Goal: Task Accomplishment & Management: Complete application form

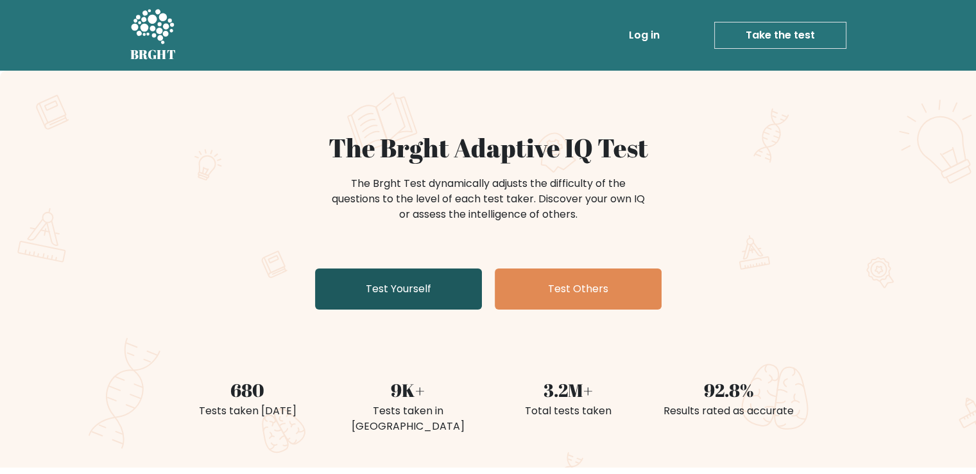
click at [418, 284] on link "Test Yourself" at bounding box center [398, 288] width 167 height 41
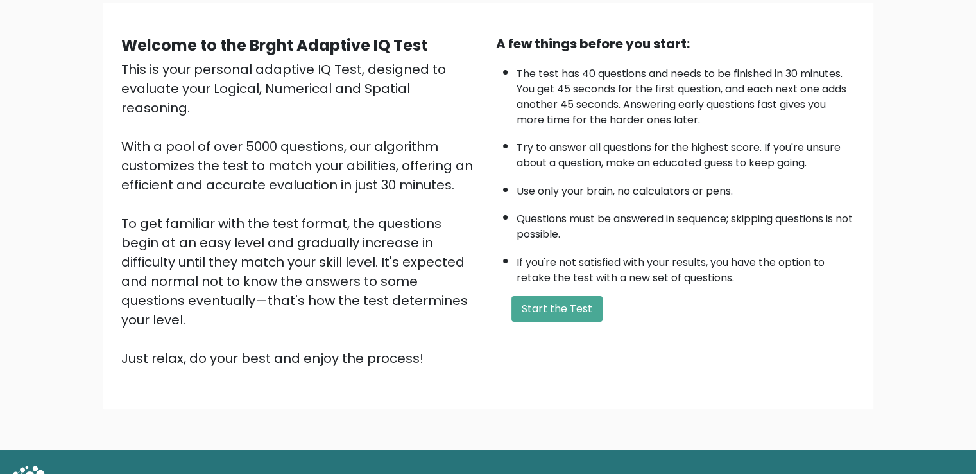
scroll to position [114, 0]
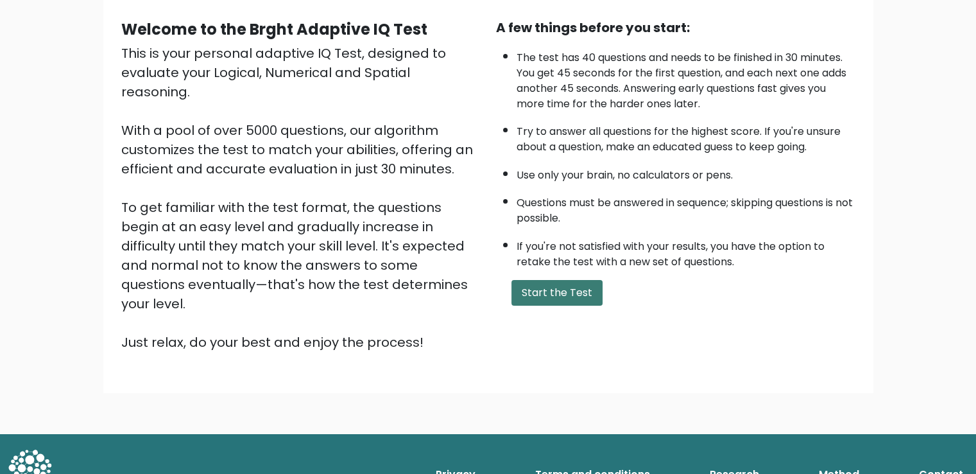
click at [534, 293] on button "Start the Test" at bounding box center [557, 293] width 91 height 26
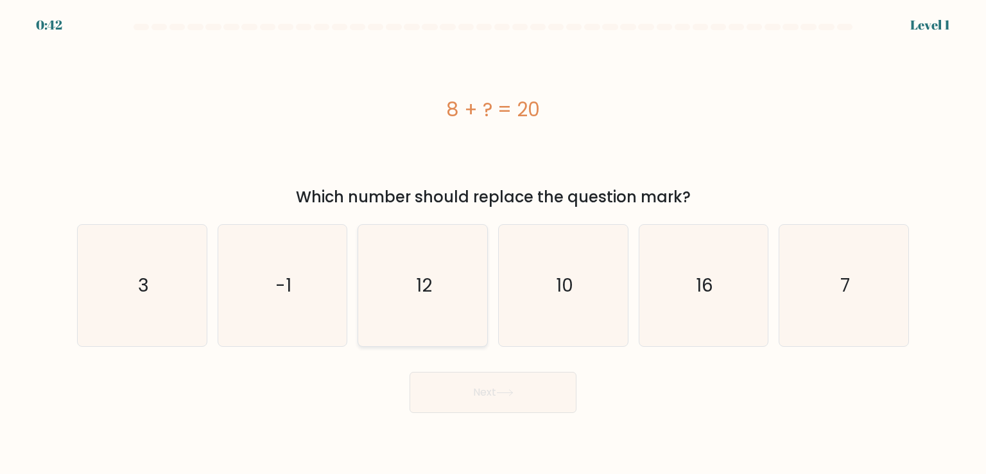
click at [433, 291] on icon "12" at bounding box center [422, 285] width 121 height 121
click at [493, 243] on input "c. 12" at bounding box center [493, 240] width 1 height 6
radio input "true"
click at [486, 401] on button "Next" at bounding box center [493, 392] width 167 height 41
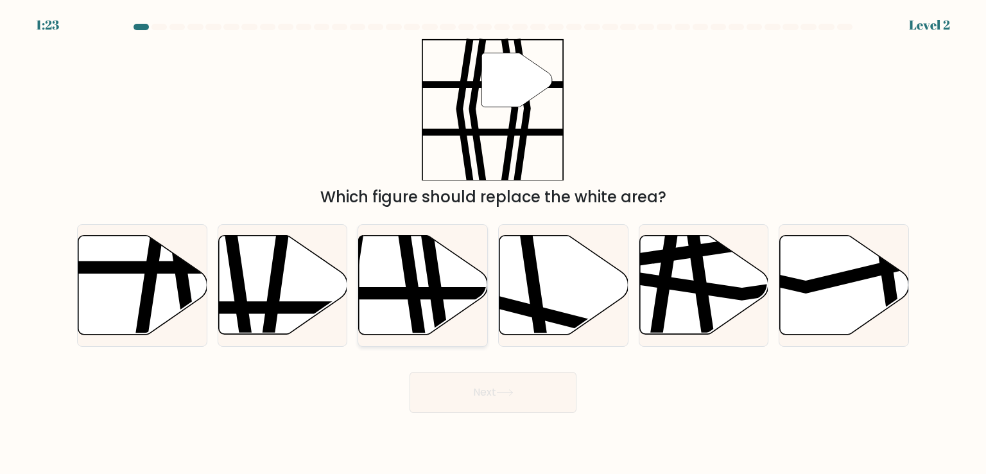
click at [450, 311] on icon at bounding box center [423, 285] width 129 height 99
click at [493, 243] on input "c." at bounding box center [493, 240] width 1 height 6
radio input "true"
click at [474, 389] on button "Next" at bounding box center [493, 392] width 167 height 41
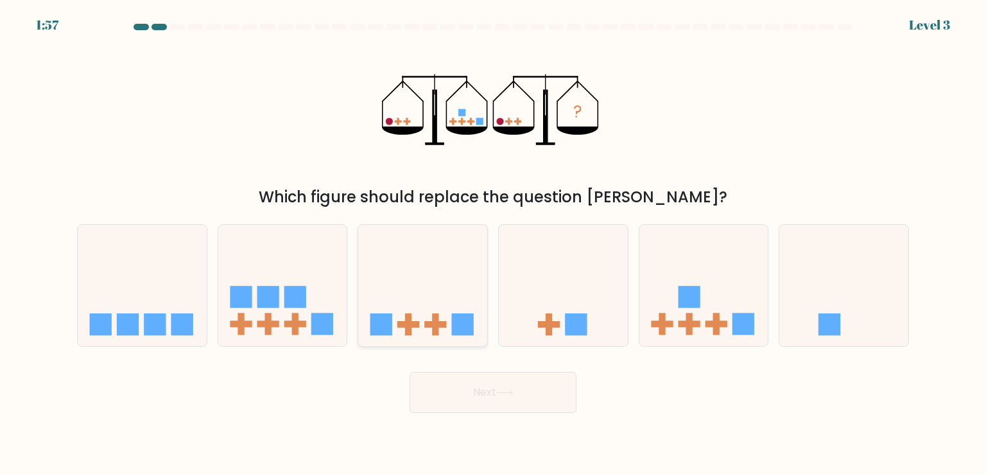
click at [439, 314] on icon at bounding box center [422, 285] width 129 height 107
click at [493, 243] on input "c." at bounding box center [493, 240] width 1 height 6
radio input "true"
click at [465, 394] on button "Next" at bounding box center [493, 392] width 167 height 41
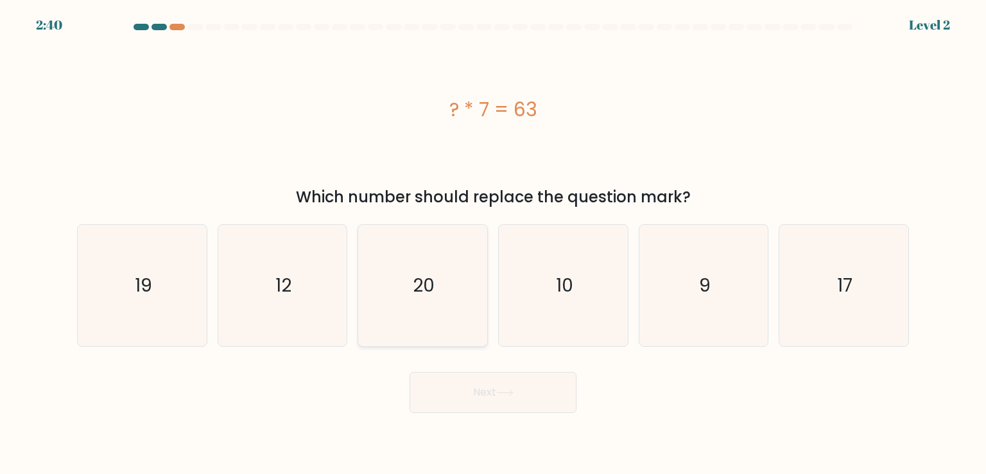
click at [425, 280] on text "20" at bounding box center [424, 285] width 22 height 26
click at [493, 243] on input "c. 20" at bounding box center [493, 240] width 1 height 6
radio input "true"
click at [496, 392] on button "Next" at bounding box center [493, 392] width 167 height 41
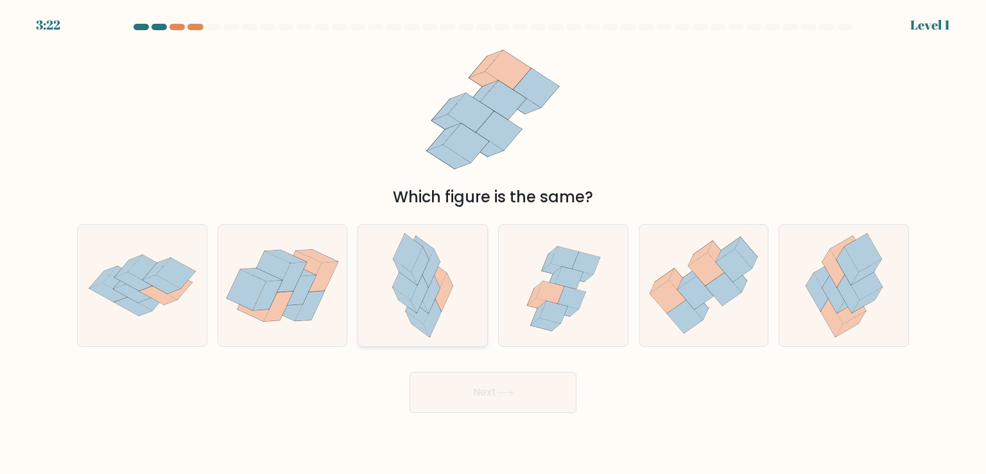
click at [449, 320] on icon at bounding box center [422, 285] width 79 height 121
click at [493, 243] on input "c." at bounding box center [493, 240] width 1 height 6
radio input "true"
click at [471, 401] on button "Next" at bounding box center [493, 392] width 167 height 41
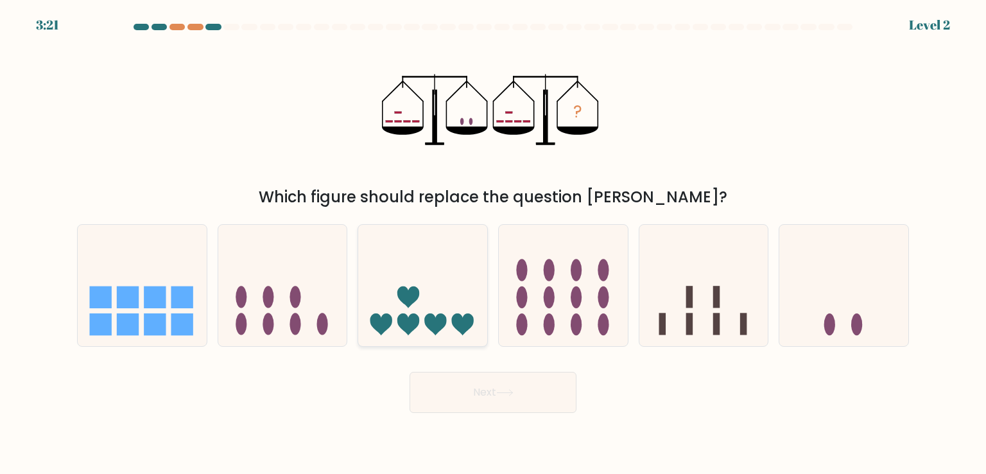
click at [431, 309] on icon at bounding box center [422, 285] width 129 height 107
click at [493, 243] on input "c." at bounding box center [493, 240] width 1 height 6
radio input "true"
click at [470, 397] on button "Next" at bounding box center [493, 392] width 167 height 41
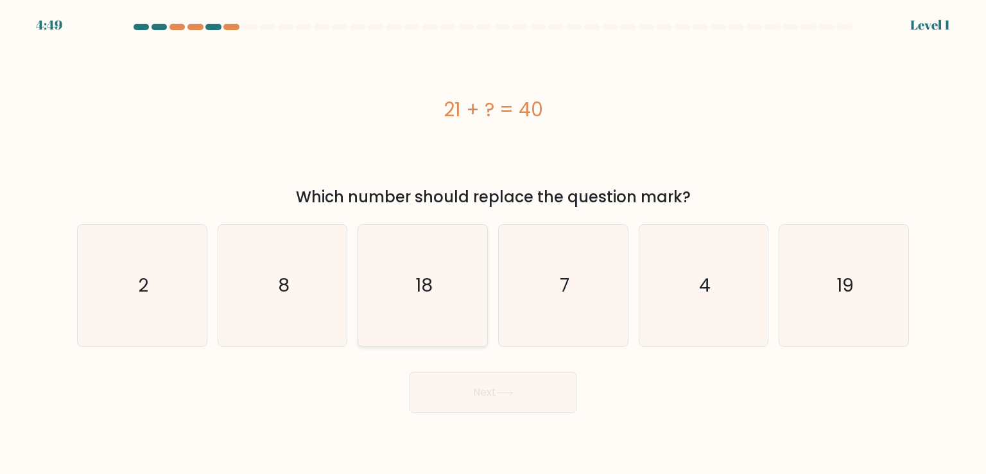
click at [424, 296] on text "18" at bounding box center [423, 285] width 17 height 26
click at [493, 243] on input "c. 18" at bounding box center [493, 240] width 1 height 6
radio input "true"
click at [456, 389] on button "Next" at bounding box center [493, 392] width 167 height 41
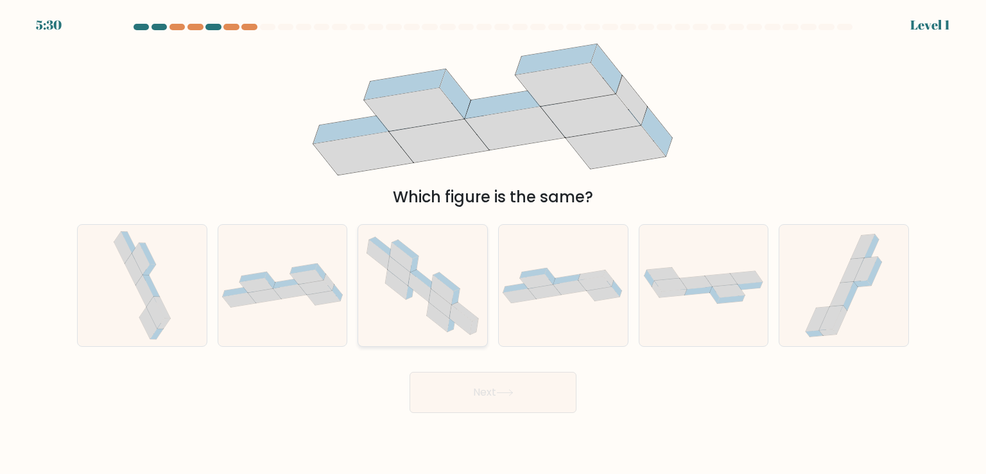
click at [427, 299] on icon at bounding box center [419, 287] width 22 height 30
click at [493, 243] on input "c." at bounding box center [493, 240] width 1 height 6
radio input "true"
click at [456, 391] on button "Next" at bounding box center [493, 392] width 167 height 41
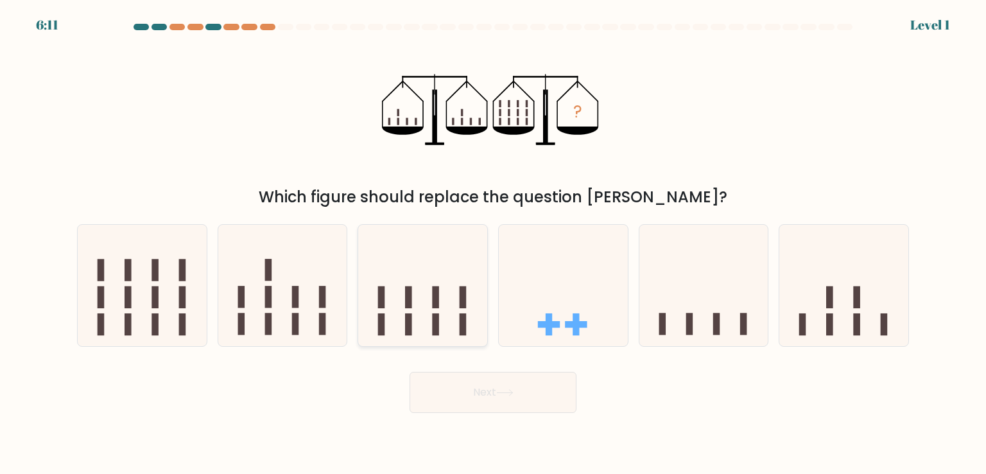
click at [436, 309] on icon at bounding box center [422, 285] width 129 height 107
click at [493, 243] on input "c." at bounding box center [493, 240] width 1 height 6
radio input "true"
click at [465, 379] on button "Next" at bounding box center [493, 392] width 167 height 41
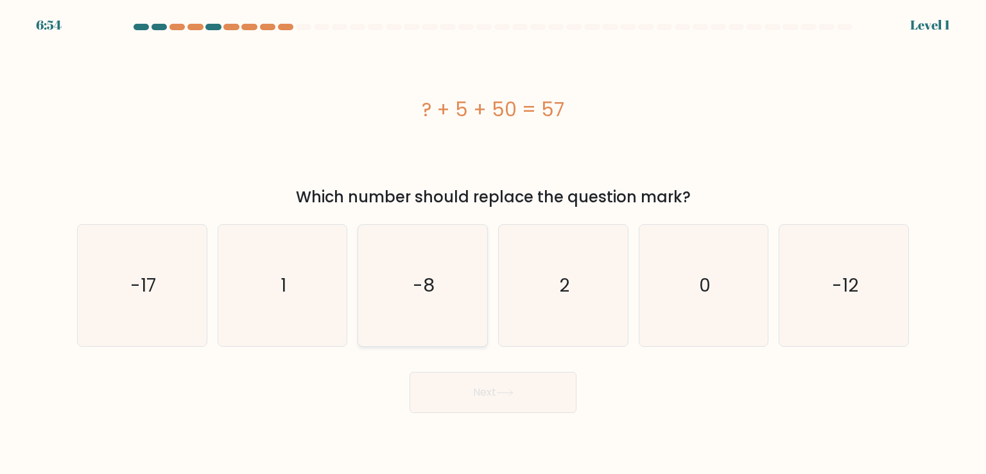
click at [433, 309] on icon "-8" at bounding box center [422, 285] width 121 height 121
click at [493, 243] on input "c. -8" at bounding box center [493, 240] width 1 height 6
radio input "true"
click at [457, 384] on button "Next" at bounding box center [493, 392] width 167 height 41
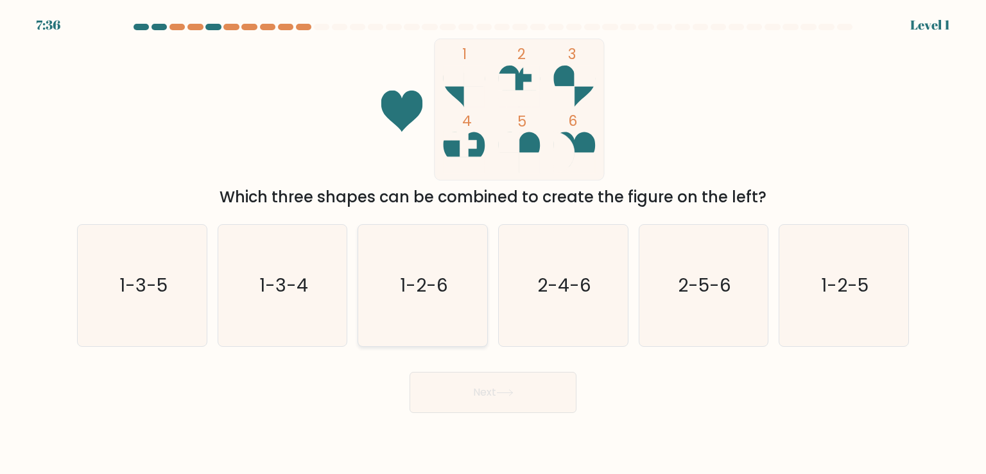
click at [426, 300] on icon "1-2-6" at bounding box center [422, 285] width 121 height 121
click at [493, 243] on input "c. 1-2-6" at bounding box center [493, 240] width 1 height 6
radio input "true"
click at [455, 383] on button "Next" at bounding box center [493, 392] width 167 height 41
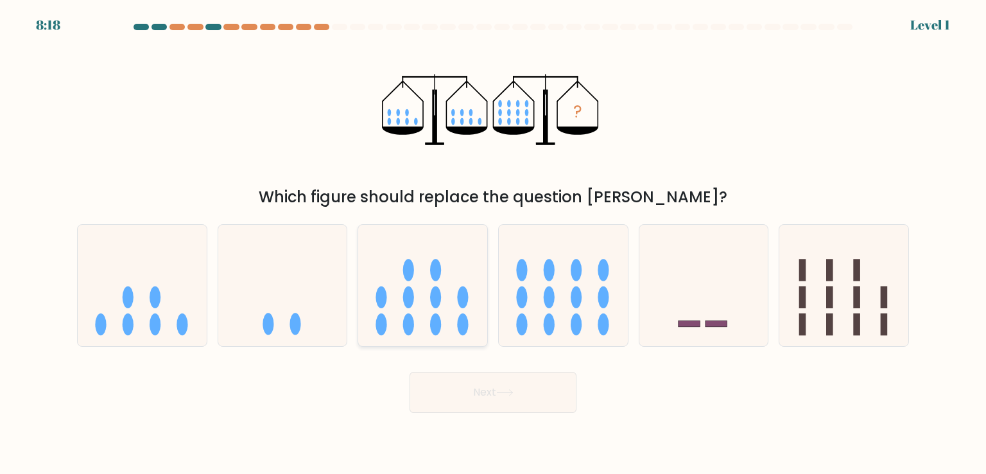
click at [431, 311] on icon at bounding box center [422, 285] width 129 height 107
click at [493, 243] on input "c." at bounding box center [493, 240] width 1 height 6
radio input "true"
click at [454, 381] on button "Next" at bounding box center [493, 392] width 167 height 41
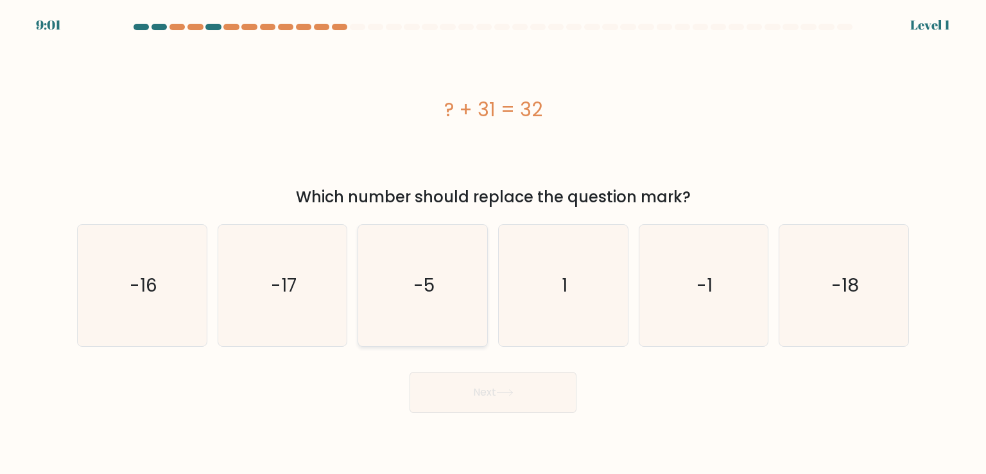
click at [447, 327] on icon "-5" at bounding box center [422, 285] width 121 height 121
click at [493, 243] on input "c. -5" at bounding box center [493, 240] width 1 height 6
radio input "true"
click at [460, 381] on button "Next" at bounding box center [493, 392] width 167 height 41
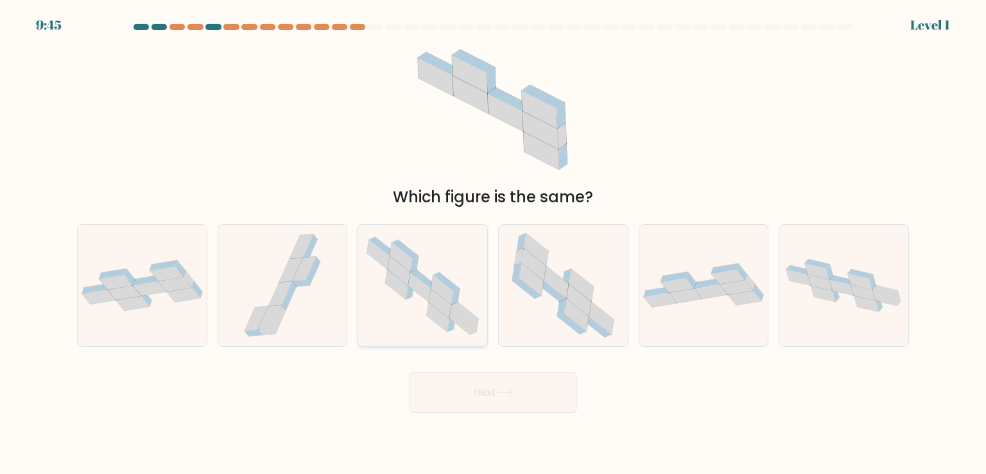
click at [428, 289] on icon at bounding box center [419, 287] width 22 height 30
click at [493, 243] on input "c." at bounding box center [493, 240] width 1 height 6
radio input "true"
click at [460, 379] on button "Next" at bounding box center [493, 392] width 167 height 41
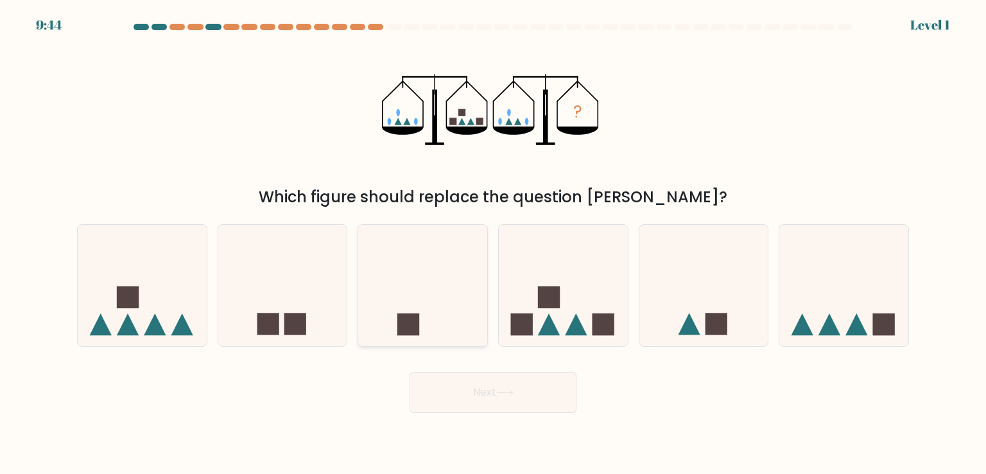
click at [427, 279] on icon at bounding box center [422, 285] width 129 height 107
click at [493, 243] on input "c." at bounding box center [493, 240] width 1 height 6
radio input "true"
click at [454, 381] on button "Next" at bounding box center [493, 392] width 167 height 41
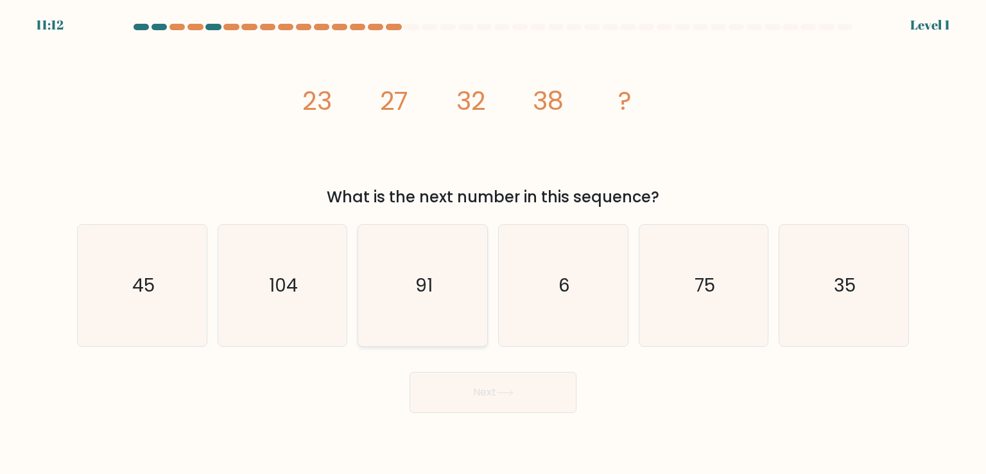
click at [429, 285] on text "91" at bounding box center [423, 285] width 17 height 26
click at [493, 243] on input "c. 91" at bounding box center [493, 240] width 1 height 6
radio input "true"
click at [467, 381] on button "Next" at bounding box center [493, 392] width 167 height 41
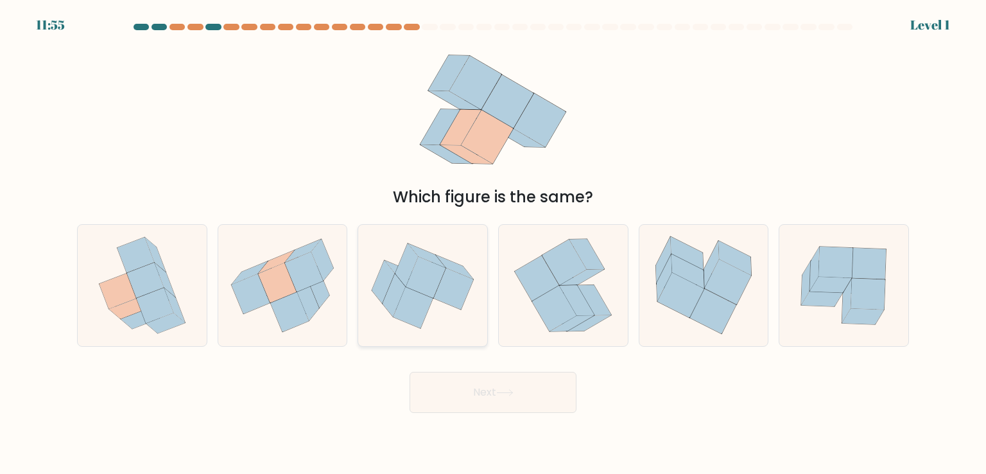
click at [436, 290] on icon at bounding box center [454, 288] width 40 height 41
click at [493, 243] on input "c." at bounding box center [493, 240] width 1 height 6
radio input "true"
click at [469, 377] on button "Next" at bounding box center [493, 392] width 167 height 41
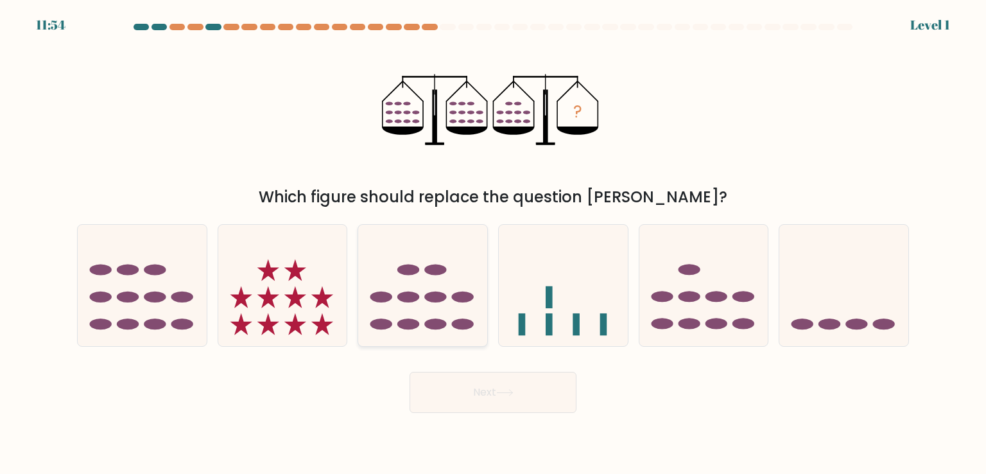
click at [447, 290] on icon at bounding box center [422, 285] width 129 height 107
click at [493, 243] on input "c." at bounding box center [493, 240] width 1 height 6
radio input "true"
click at [465, 383] on button "Next" at bounding box center [493, 392] width 167 height 41
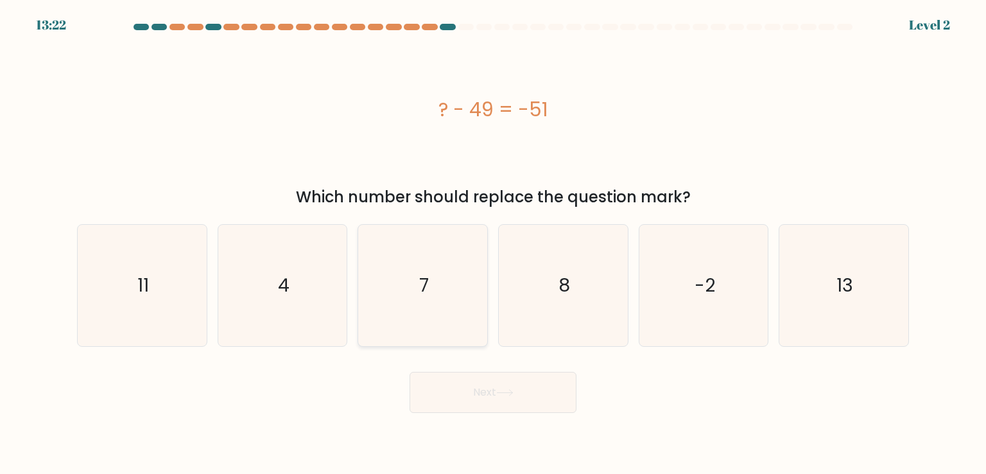
click at [429, 288] on icon "7" at bounding box center [422, 285] width 121 height 121
click at [493, 243] on input "c. 7" at bounding box center [493, 240] width 1 height 6
radio input "true"
click at [457, 385] on button "Next" at bounding box center [493, 392] width 167 height 41
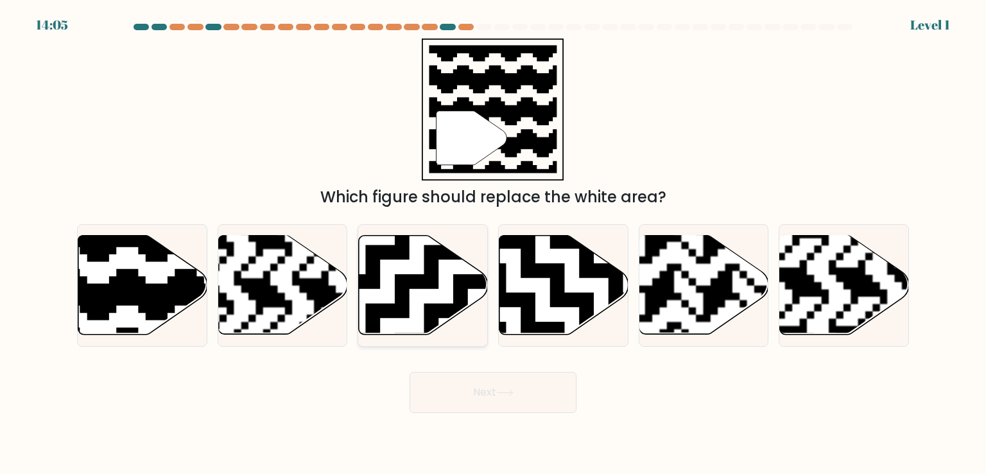
click at [441, 293] on icon at bounding box center [423, 285] width 129 height 99
click at [493, 243] on input "c." at bounding box center [493, 240] width 1 height 6
radio input "true"
click at [469, 392] on button "Next" at bounding box center [493, 392] width 167 height 41
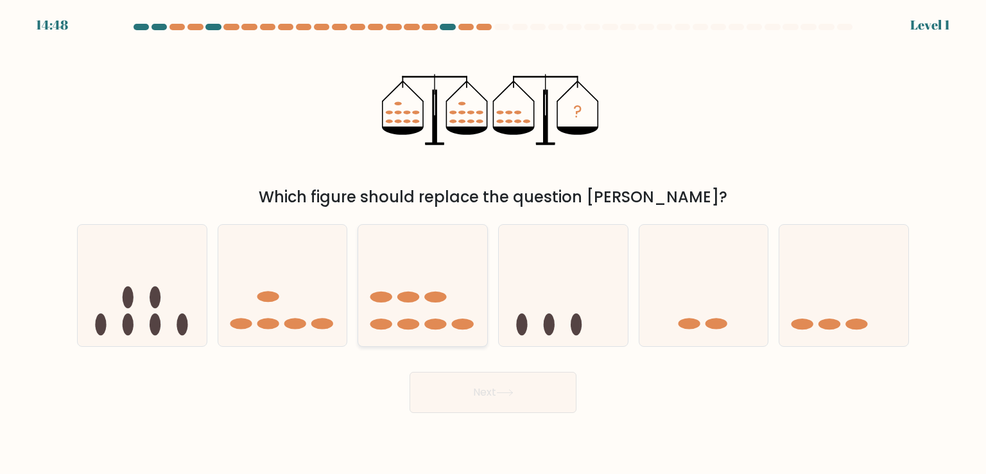
click at [438, 305] on icon at bounding box center [422, 285] width 129 height 107
click at [493, 243] on input "c." at bounding box center [493, 240] width 1 height 6
radio input "true"
click at [457, 384] on button "Next" at bounding box center [493, 392] width 167 height 41
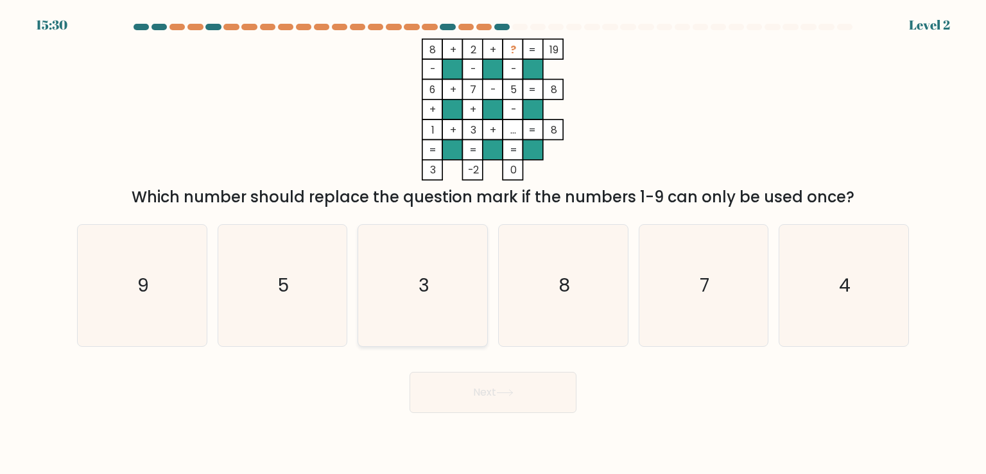
click at [437, 296] on icon "3" at bounding box center [422, 285] width 121 height 121
click at [493, 243] on input "c. 3" at bounding box center [493, 240] width 1 height 6
radio input "true"
click at [477, 387] on button "Next" at bounding box center [493, 392] width 167 height 41
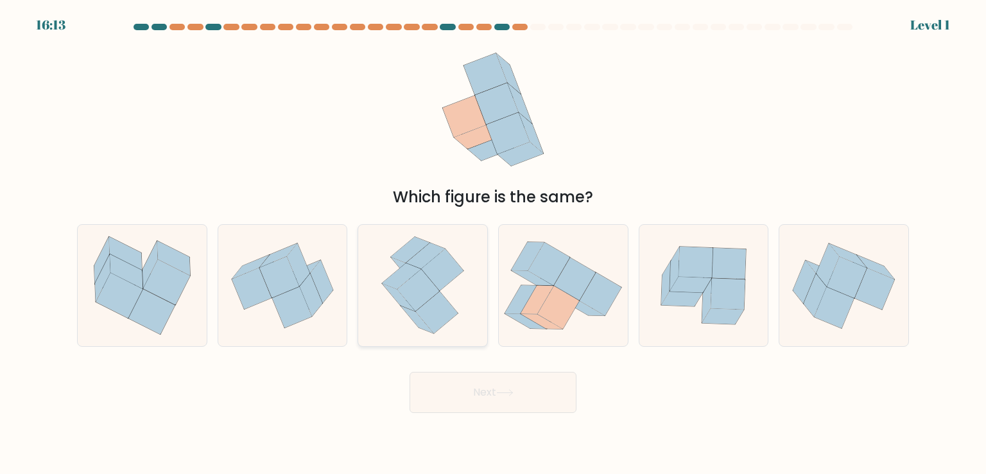
click at [435, 286] on icon at bounding box center [418, 290] width 43 height 42
click at [493, 243] on input "c." at bounding box center [493, 240] width 1 height 6
radio input "true"
click at [460, 385] on button "Next" at bounding box center [493, 392] width 167 height 41
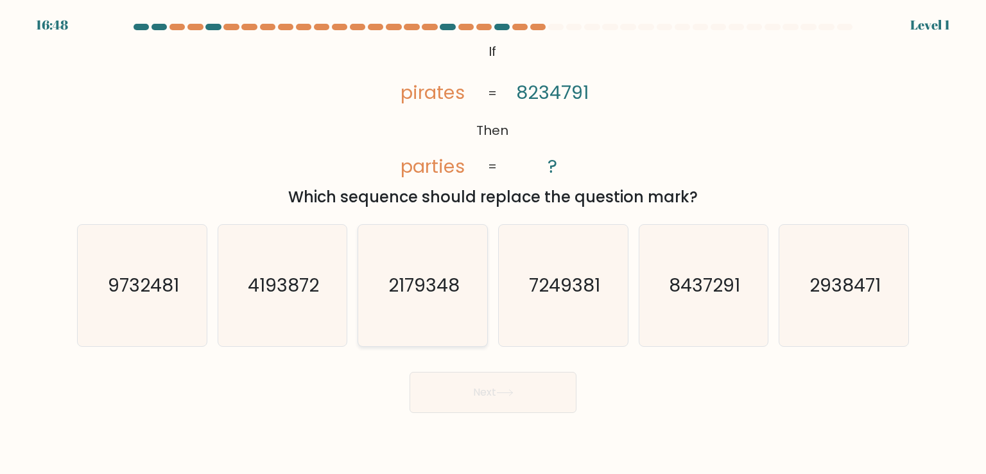
click at [435, 307] on icon "2179348" at bounding box center [422, 285] width 121 height 121
click at [493, 243] on input "c. 2179348" at bounding box center [493, 240] width 1 height 6
radio input "true"
click at [463, 386] on button "Next" at bounding box center [493, 392] width 167 height 41
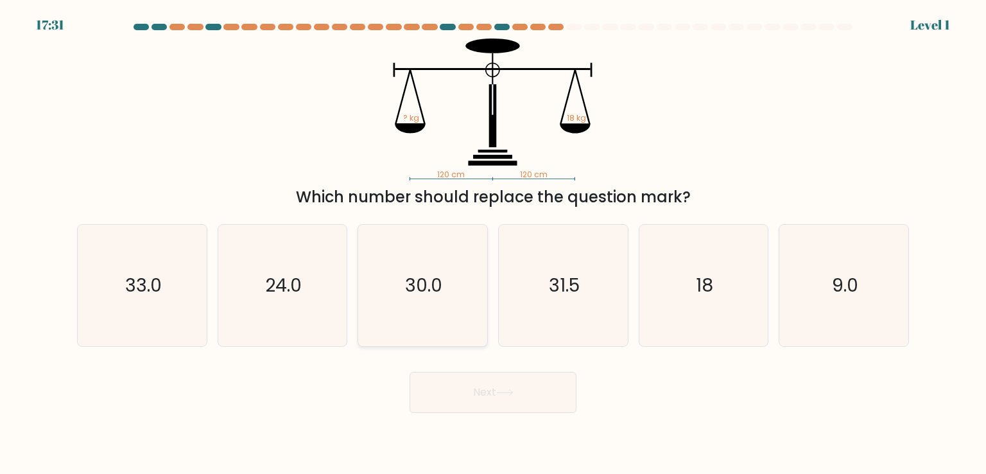
click at [442, 295] on icon "30.0" at bounding box center [422, 285] width 121 height 121
click at [493, 243] on input "c. 30.0" at bounding box center [493, 240] width 1 height 6
radio input "true"
click at [460, 384] on button "Next" at bounding box center [493, 392] width 167 height 41
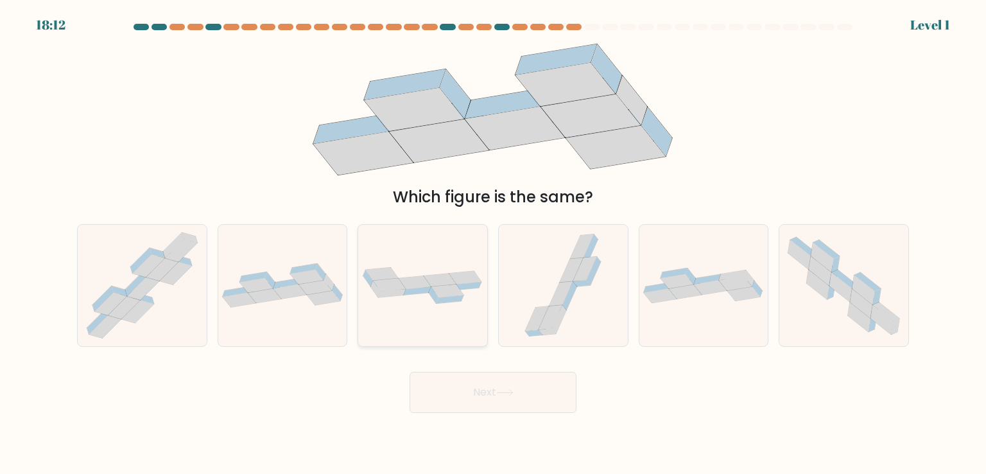
click at [444, 293] on icon at bounding box center [448, 290] width 33 height 13
click at [493, 243] on input "c." at bounding box center [493, 240] width 1 height 6
radio input "true"
click at [463, 390] on button "Next" at bounding box center [493, 392] width 167 height 41
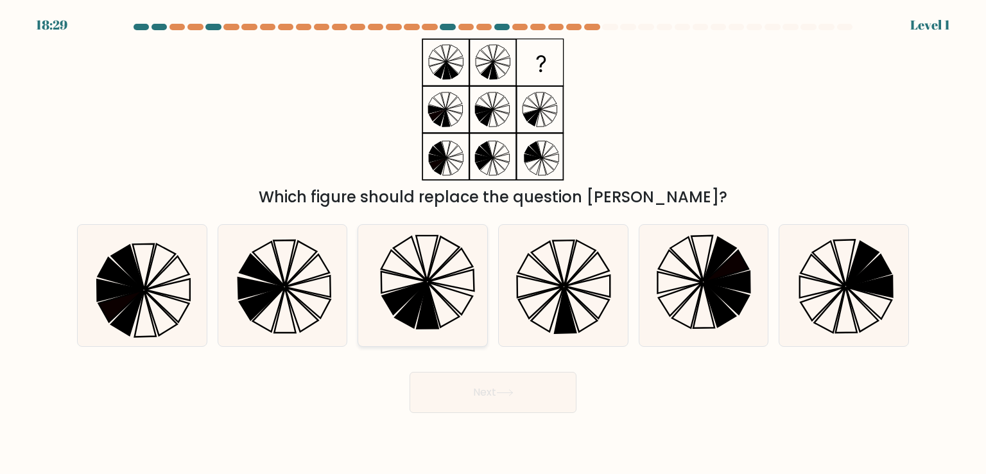
click at [423, 269] on icon at bounding box center [409, 259] width 33 height 44
click at [493, 243] on input "c." at bounding box center [493, 240] width 1 height 6
radio input "true"
click at [470, 387] on button "Next" at bounding box center [493, 392] width 167 height 41
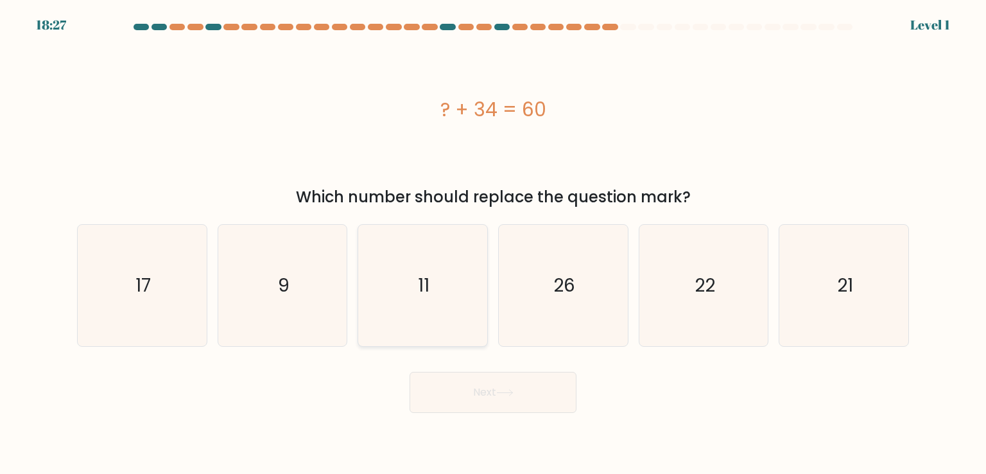
click at [440, 299] on icon "11" at bounding box center [422, 285] width 121 height 121
click at [493, 243] on input "c. 11" at bounding box center [493, 240] width 1 height 6
radio input "true"
click at [470, 387] on button "Next" at bounding box center [493, 392] width 167 height 41
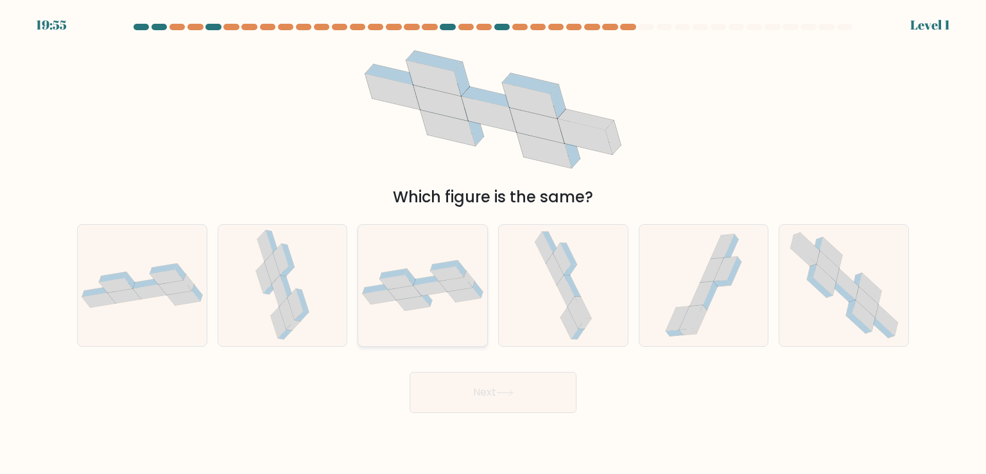
click at [447, 300] on icon at bounding box center [422, 285] width 129 height 51
click at [493, 243] on input "c." at bounding box center [493, 240] width 1 height 6
radio input "true"
click at [467, 390] on button "Next" at bounding box center [493, 392] width 167 height 41
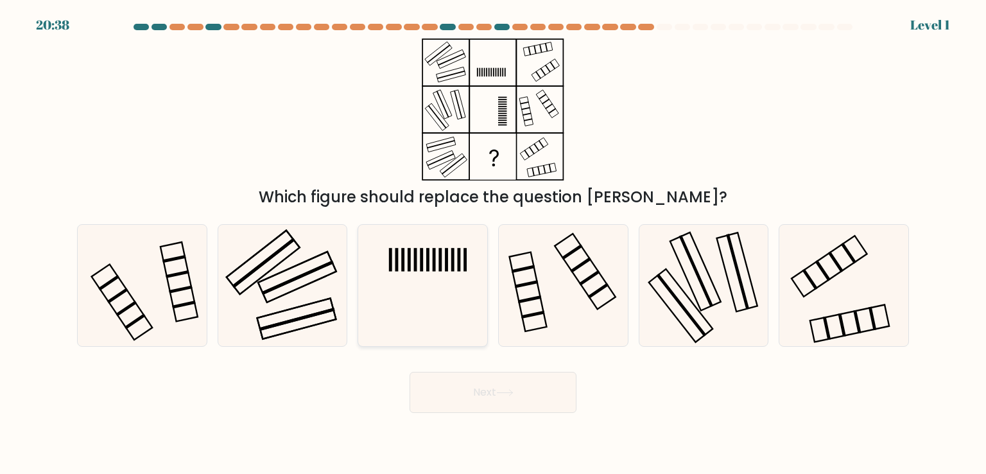
click at [437, 286] on icon at bounding box center [422, 285] width 121 height 121
click at [493, 243] on input "c." at bounding box center [493, 240] width 1 height 6
radio input "true"
click at [472, 390] on button "Next" at bounding box center [493, 392] width 167 height 41
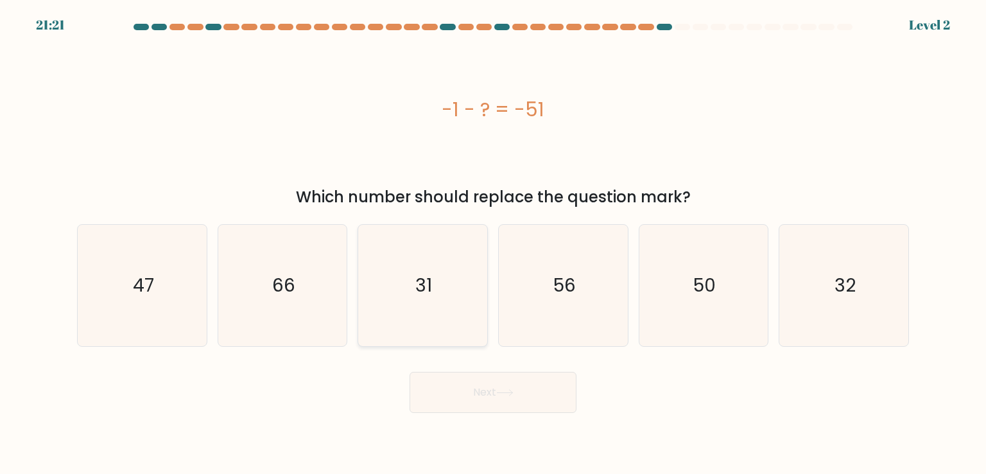
click at [444, 306] on icon "31" at bounding box center [422, 285] width 121 height 121
click at [493, 243] on input "c. 31" at bounding box center [493, 240] width 1 height 6
radio input "true"
click at [468, 391] on button "Next" at bounding box center [493, 392] width 167 height 41
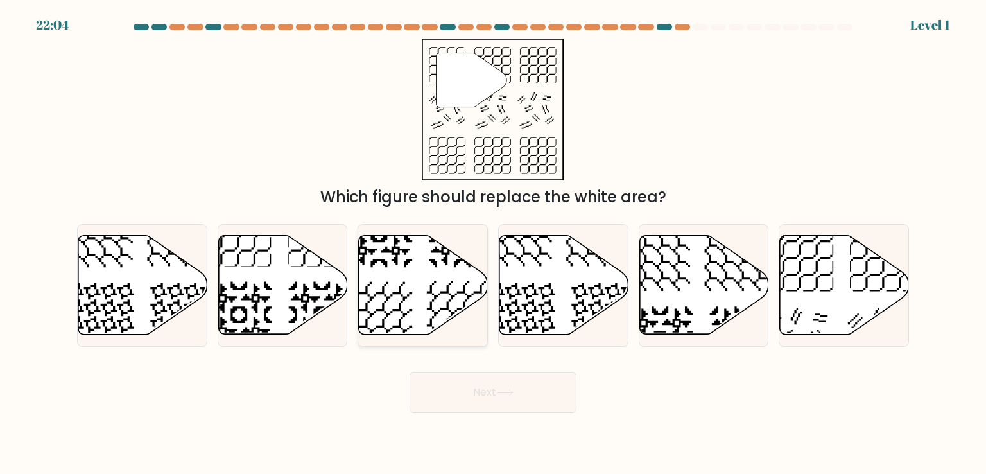
click at [434, 298] on icon at bounding box center [423, 285] width 129 height 99
click at [493, 243] on input "c." at bounding box center [493, 240] width 1 height 6
radio input "true"
click at [501, 398] on button "Next" at bounding box center [493, 392] width 167 height 41
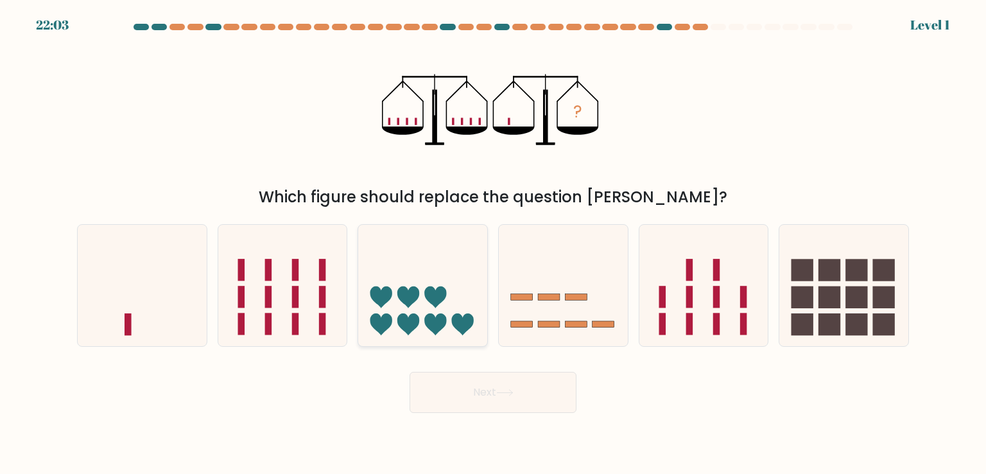
click at [437, 308] on icon at bounding box center [422, 285] width 129 height 107
click at [493, 243] on input "c." at bounding box center [493, 240] width 1 height 6
radio input "true"
click at [473, 382] on button "Next" at bounding box center [493, 392] width 167 height 41
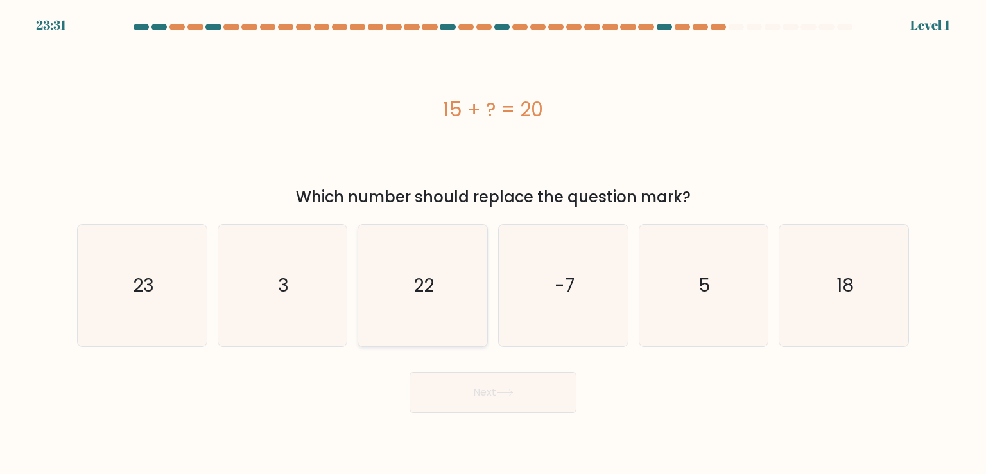
click at [445, 295] on icon "22" at bounding box center [422, 285] width 121 height 121
click at [493, 243] on input "c. 22" at bounding box center [493, 240] width 1 height 6
radio input "true"
click at [467, 383] on button "Next" at bounding box center [493, 392] width 167 height 41
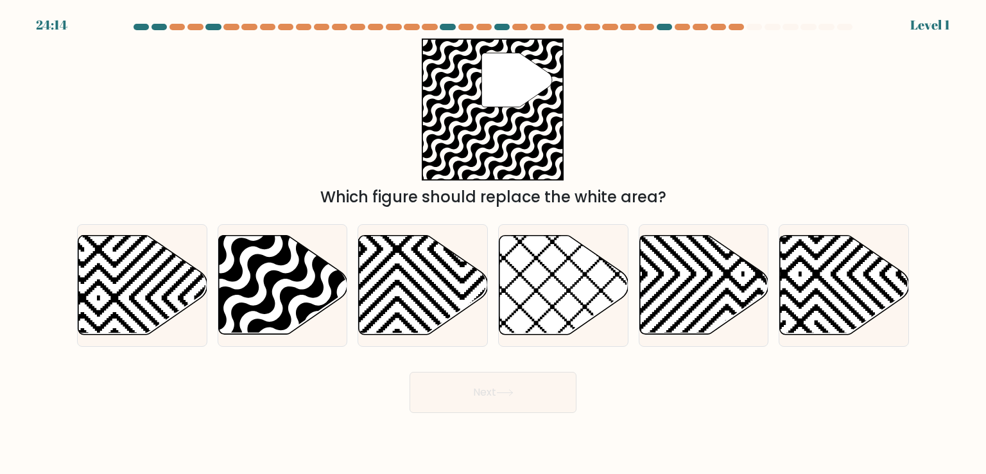
click at [427, 281] on icon at bounding box center [423, 285] width 129 height 99
click at [493, 243] on input "c." at bounding box center [493, 240] width 1 height 6
radio input "true"
click at [451, 386] on button "Next" at bounding box center [493, 392] width 167 height 41
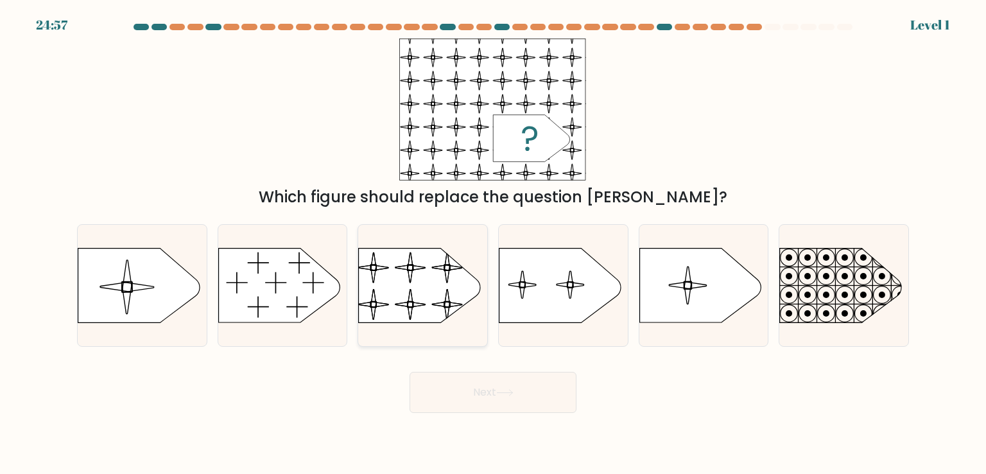
click at [415, 289] on rect at bounding box center [357, 240] width 295 height 225
click at [493, 243] on input "c." at bounding box center [493, 240] width 1 height 6
radio input "true"
click at [471, 401] on button "Next" at bounding box center [493, 392] width 167 height 41
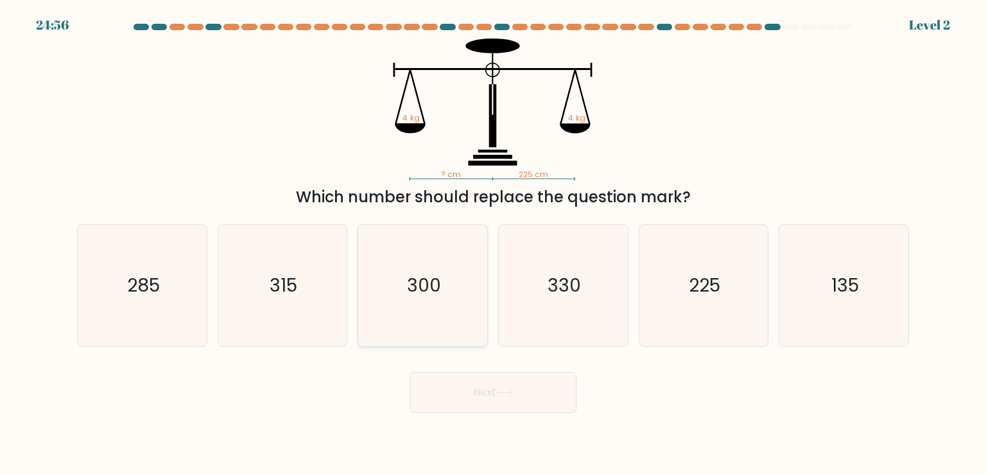
click at [428, 307] on icon "300" at bounding box center [422, 285] width 121 height 121
click at [493, 243] on input "c. 300" at bounding box center [493, 240] width 1 height 6
radio input "true"
click at [463, 392] on button "Next" at bounding box center [493, 392] width 167 height 41
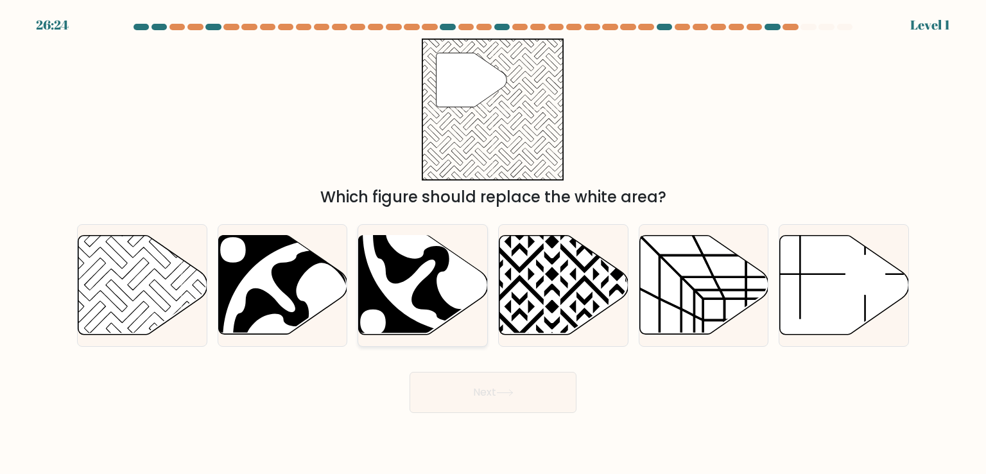
click at [435, 307] on icon at bounding box center [462, 233] width 178 height 178
click at [493, 243] on input "c." at bounding box center [493, 240] width 1 height 6
radio input "true"
click at [449, 384] on button "Next" at bounding box center [493, 392] width 167 height 41
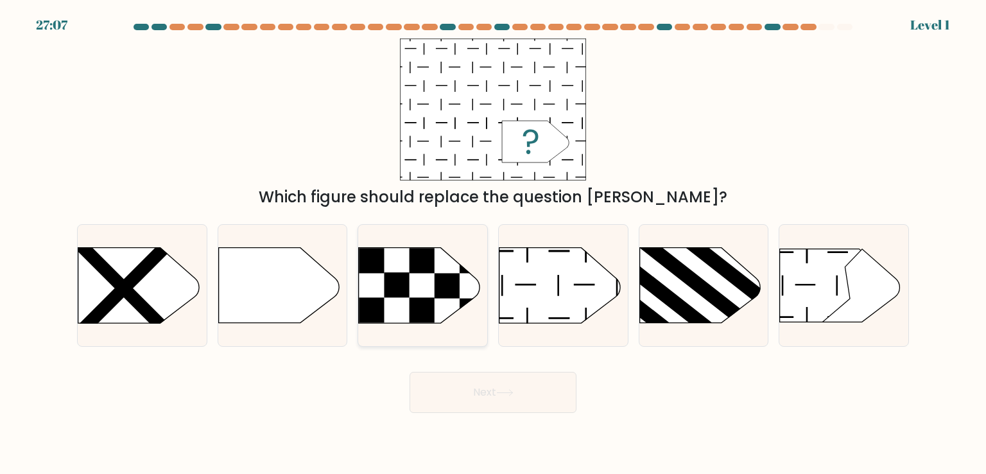
click at [438, 313] on icon at bounding box center [419, 285] width 121 height 75
click at [493, 243] on input "c." at bounding box center [493, 240] width 1 height 6
radio input "true"
click at [464, 392] on button "Next" at bounding box center [493, 392] width 167 height 41
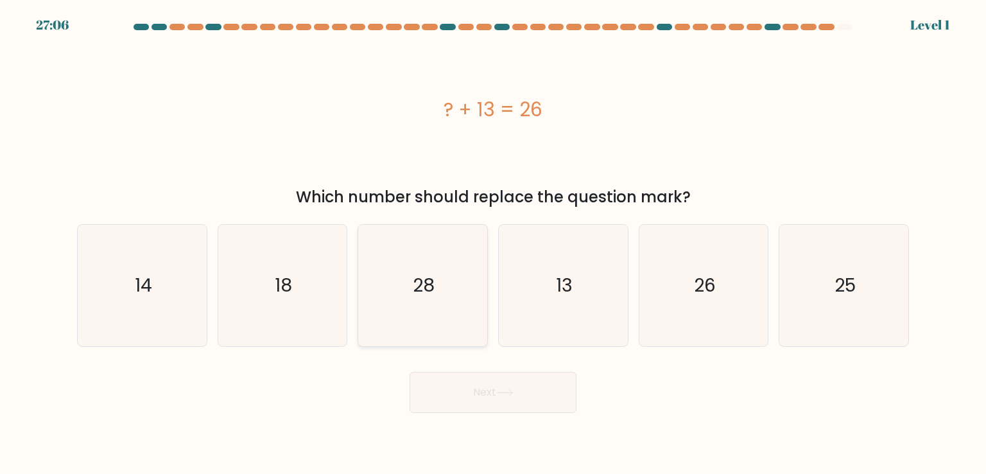
click at [423, 297] on text "28" at bounding box center [424, 285] width 22 height 26
click at [493, 243] on input "c. 28" at bounding box center [493, 240] width 1 height 6
radio input "true"
click at [456, 393] on button "Next" at bounding box center [493, 392] width 167 height 41
